Goal: Task Accomplishment & Management: Use online tool/utility

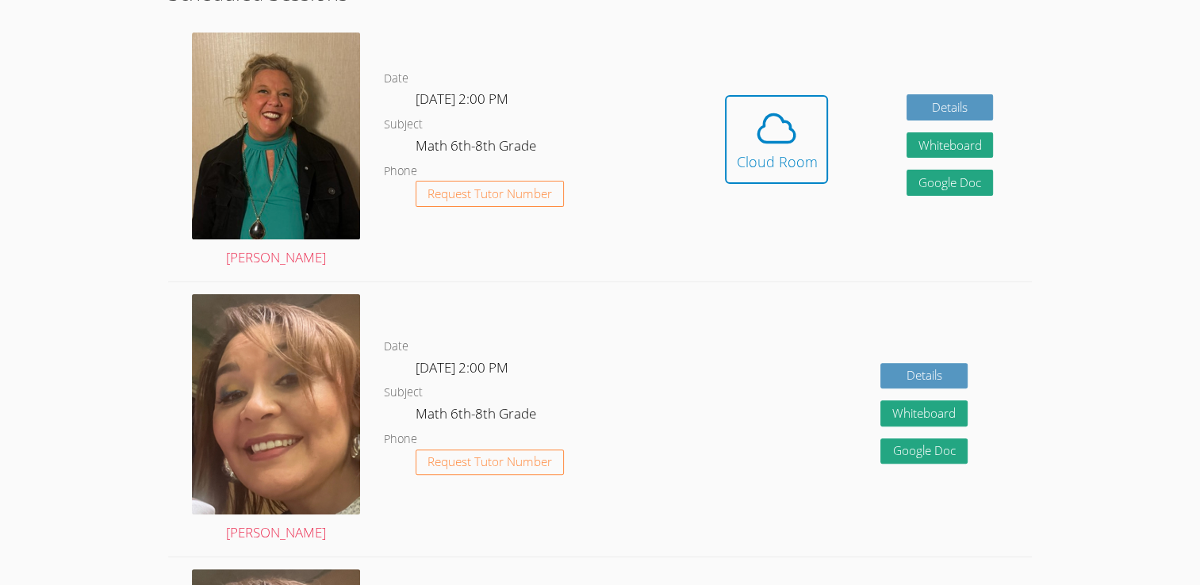
scroll to position [415, 0]
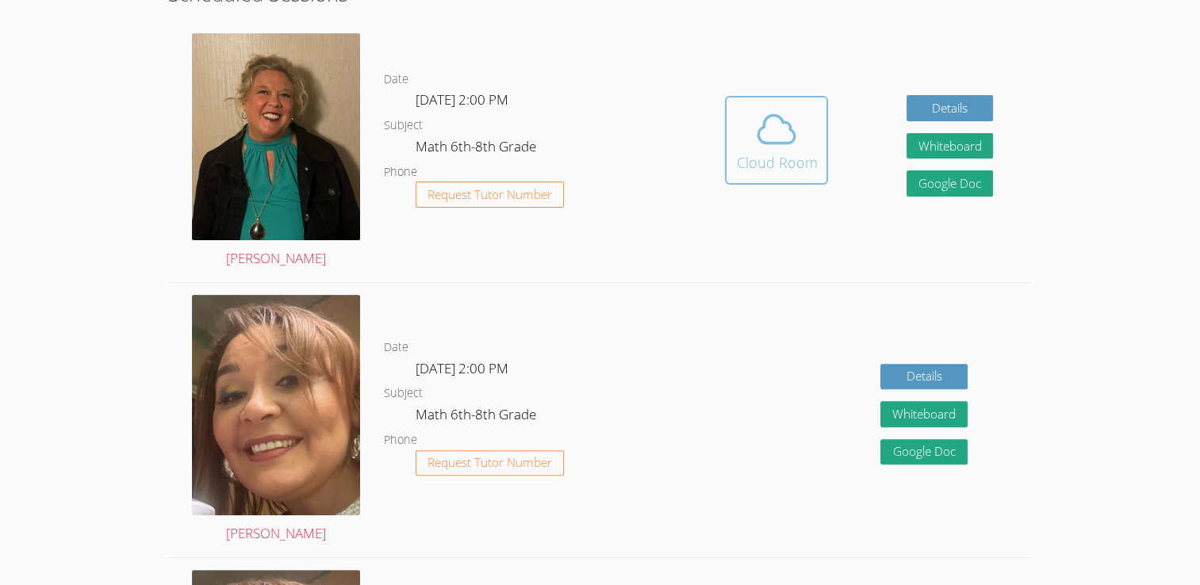
click at [792, 162] on div "Cloud Room" at bounding box center [776, 163] width 81 height 22
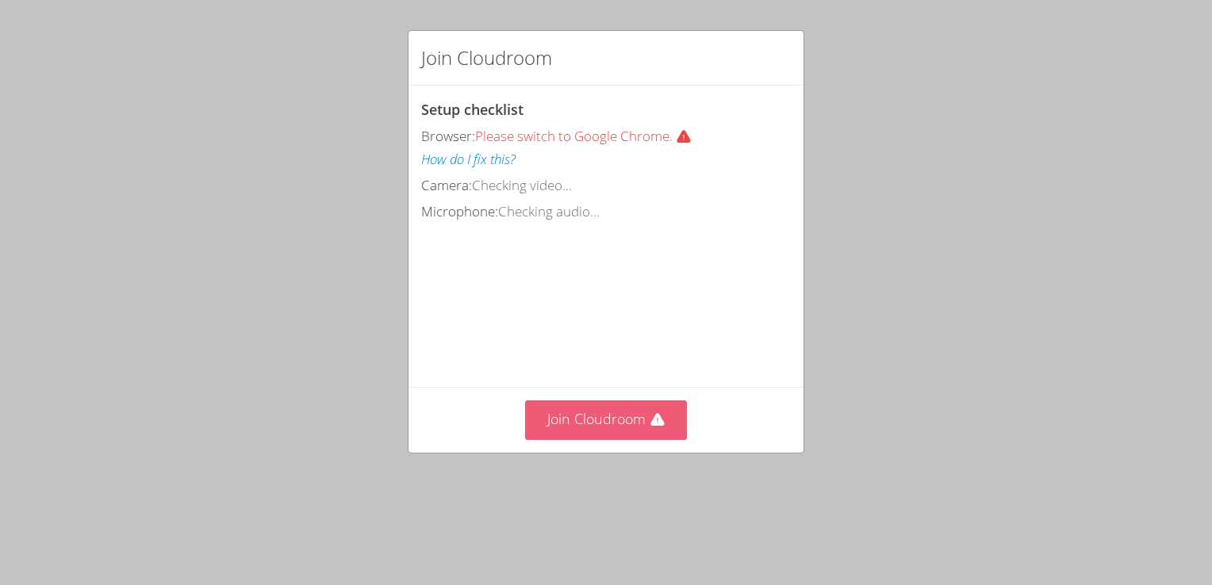
click at [585, 439] on button "Join Cloudroom" at bounding box center [606, 420] width 163 height 39
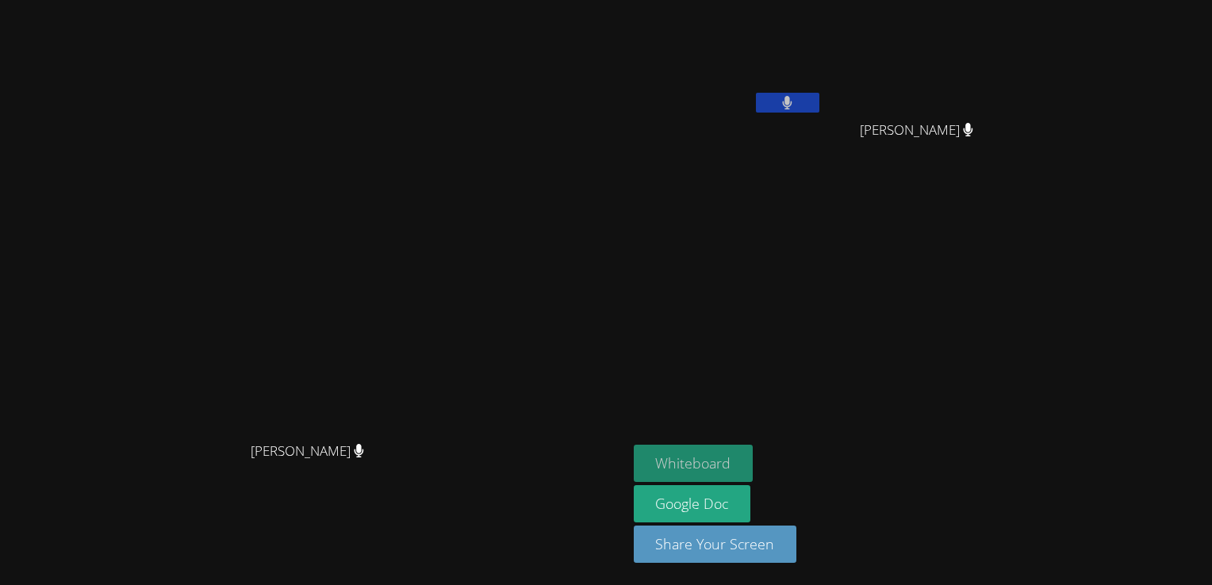
click at [754, 470] on button "Whiteboard" at bounding box center [694, 463] width 120 height 37
click at [823, 90] on video at bounding box center [728, 59] width 189 height 106
click at [819, 100] on button at bounding box center [787, 103] width 63 height 20
